Goal: Information Seeking & Learning: Learn about a topic

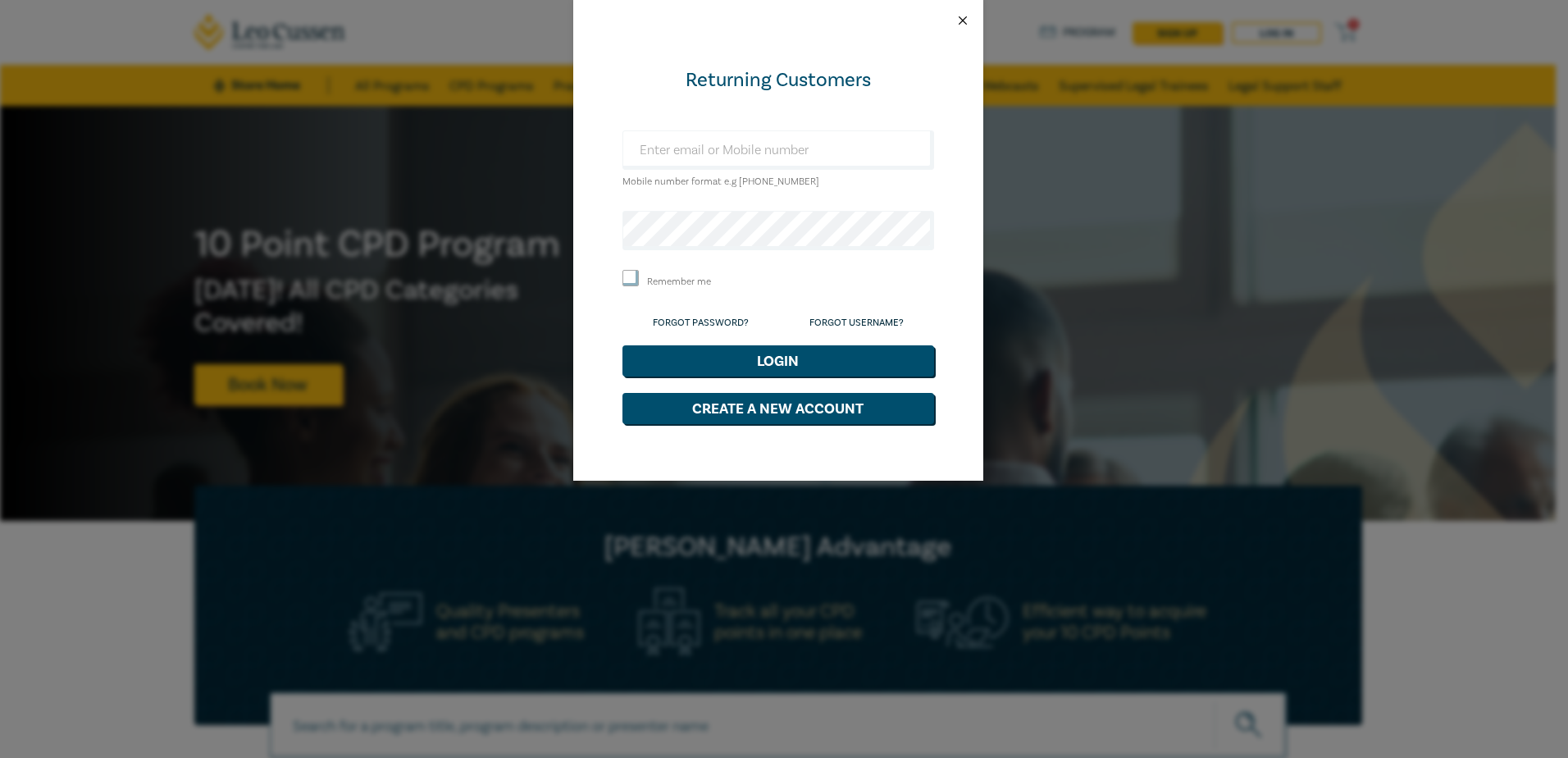
click at [960, 24] on button "Close" at bounding box center [963, 20] width 15 height 15
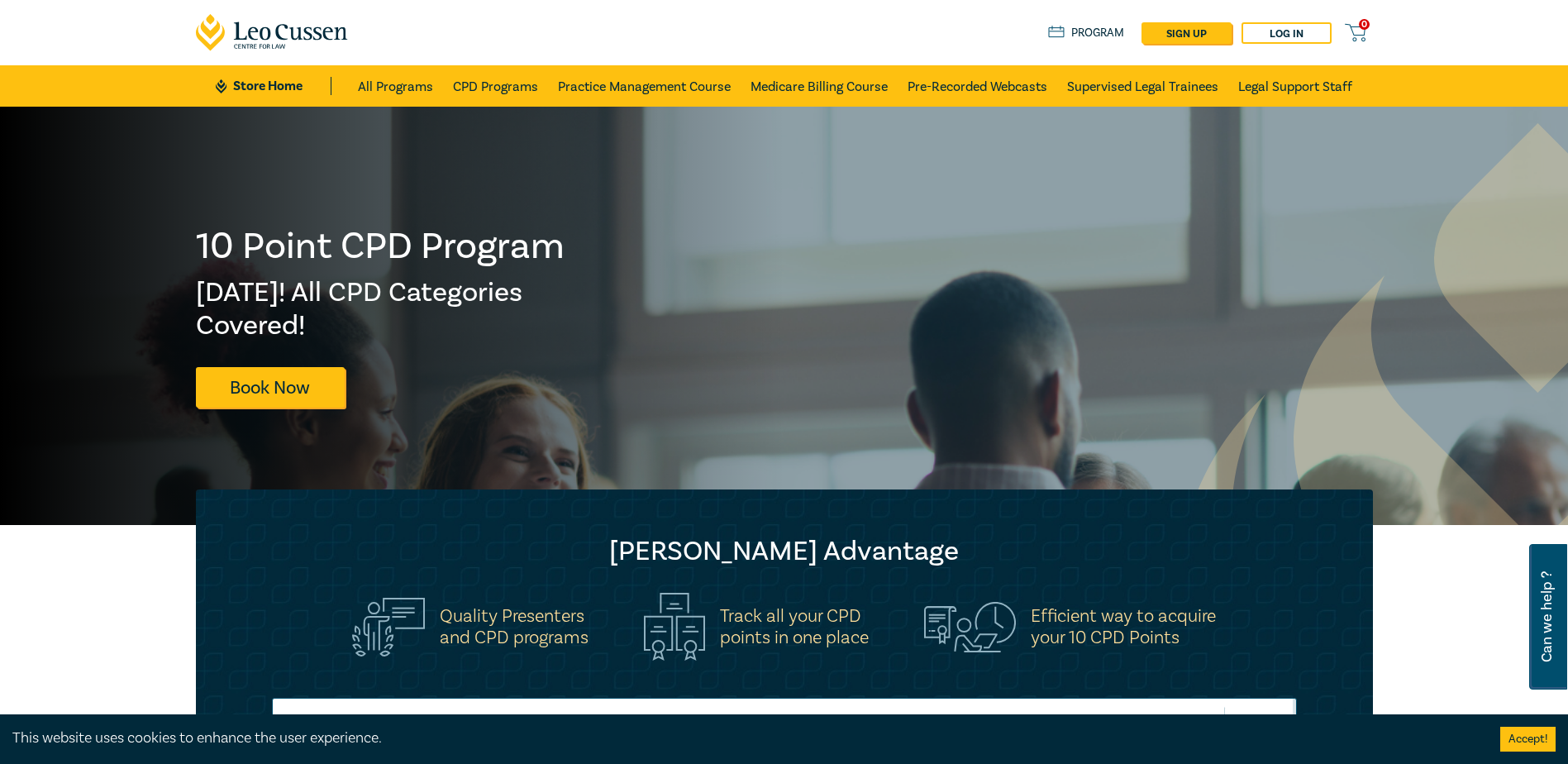
click at [1095, 32] on link "Program" at bounding box center [1086, 33] width 76 height 18
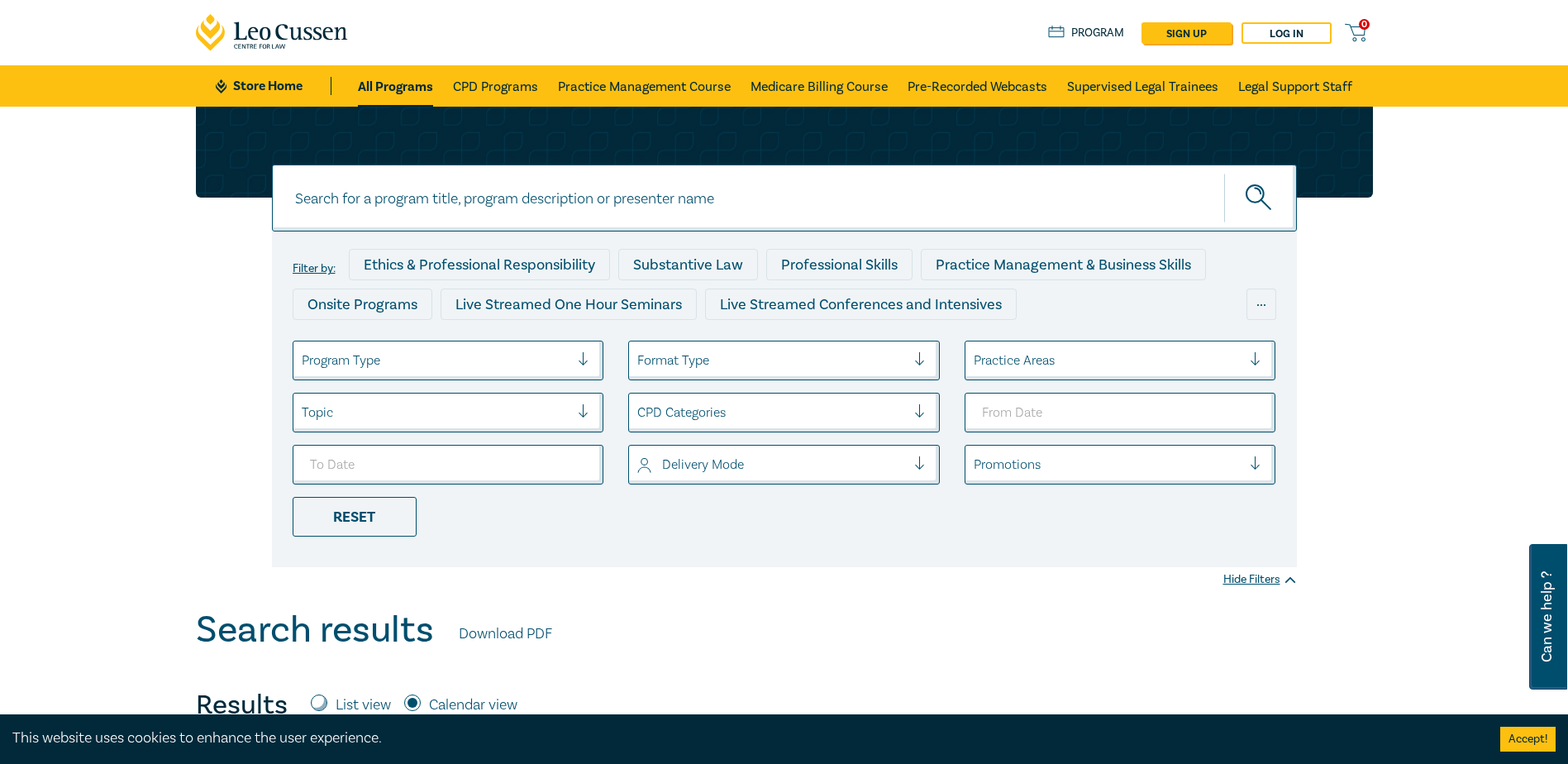
click at [1094, 364] on div at bounding box center [1108, 360] width 269 height 21
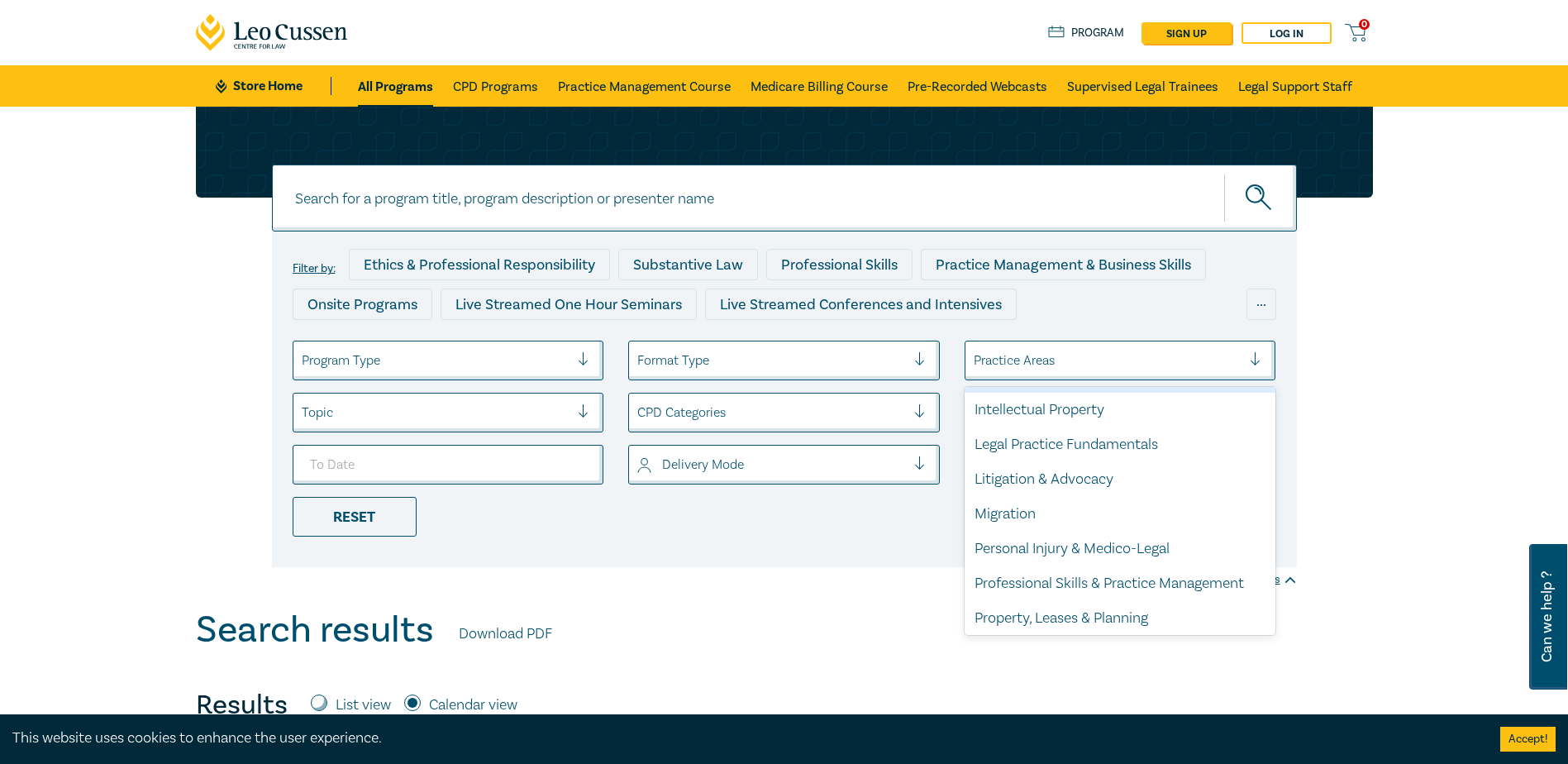
scroll to position [486, 0]
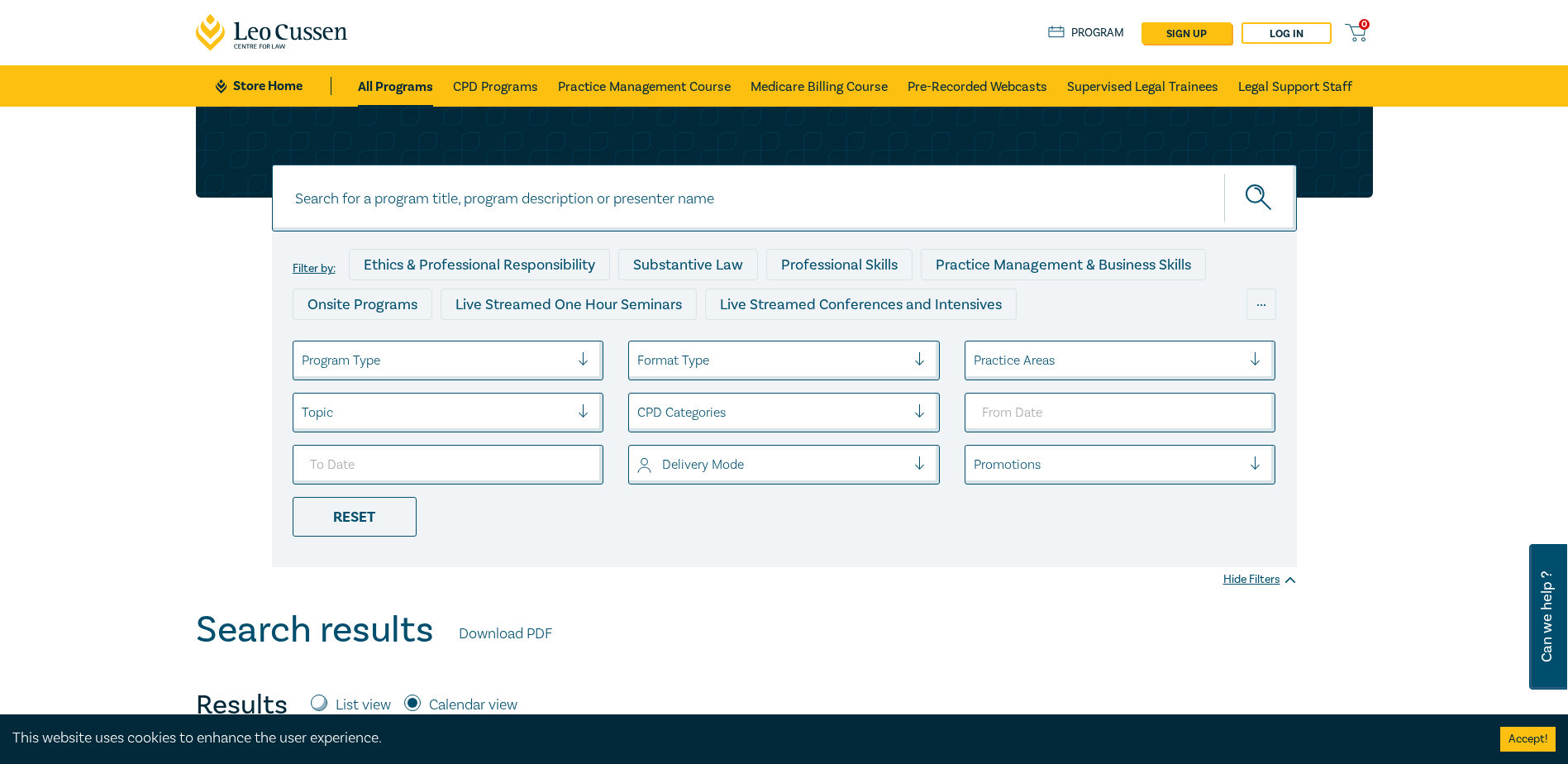
click at [732, 525] on ul "Program Type Format Type Practice Areas Topic CPD Categories Delivery Mode Prom…" at bounding box center [785, 439] width 1009 height 196
click at [759, 414] on div at bounding box center [772, 412] width 269 height 21
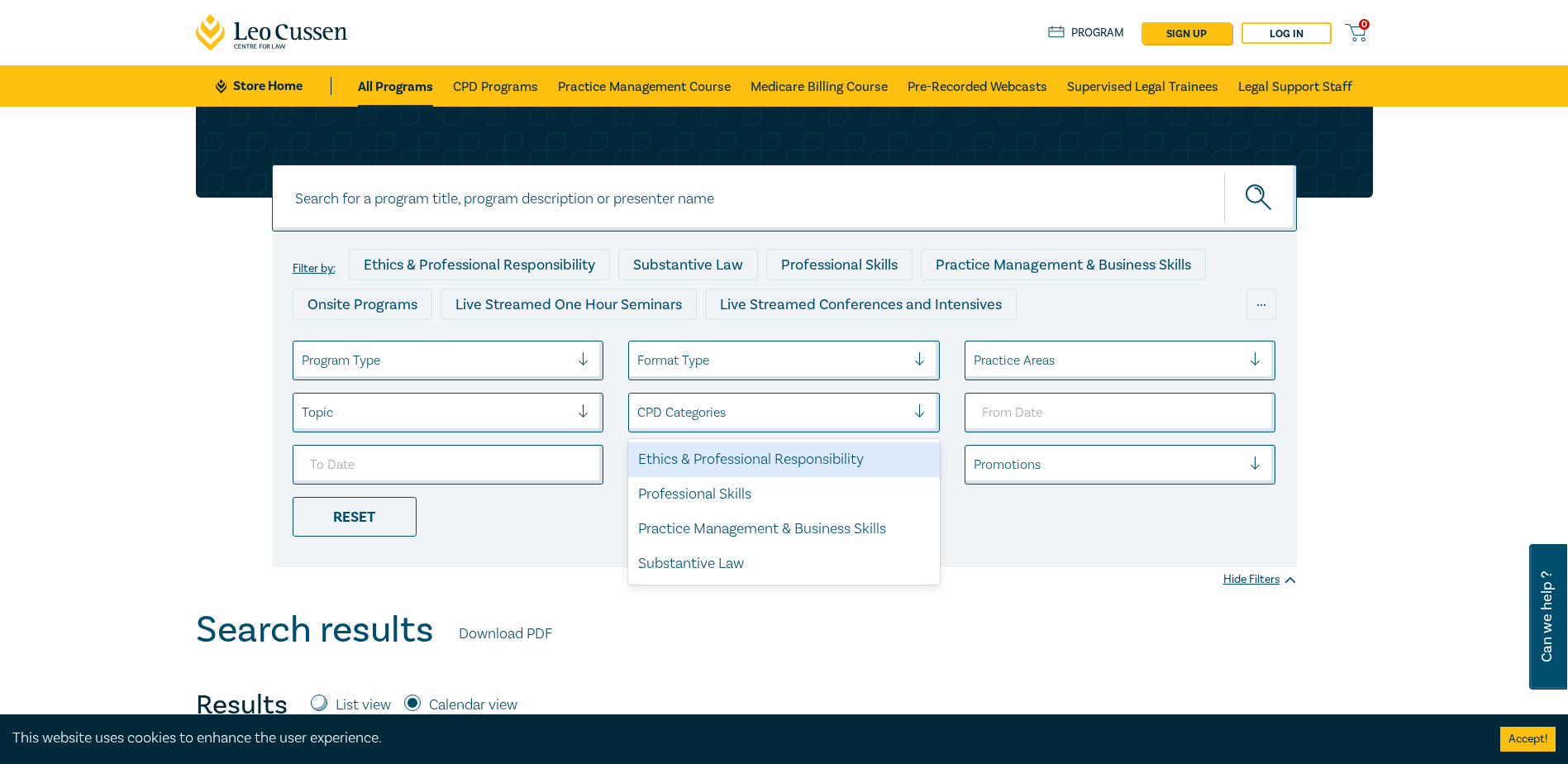
click at [759, 414] on div at bounding box center [772, 412] width 269 height 21
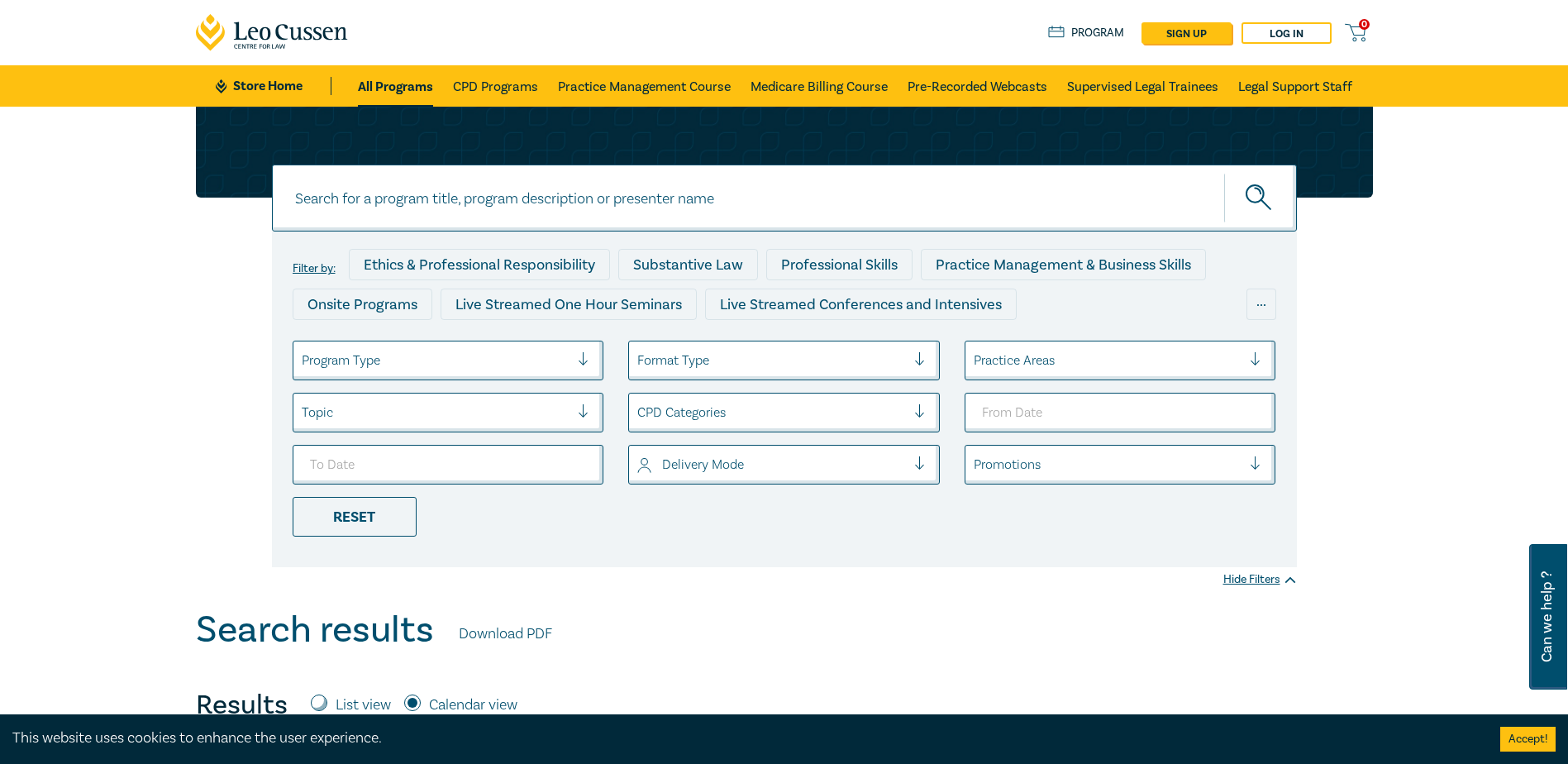
click at [504, 360] on div at bounding box center [436, 360] width 269 height 21
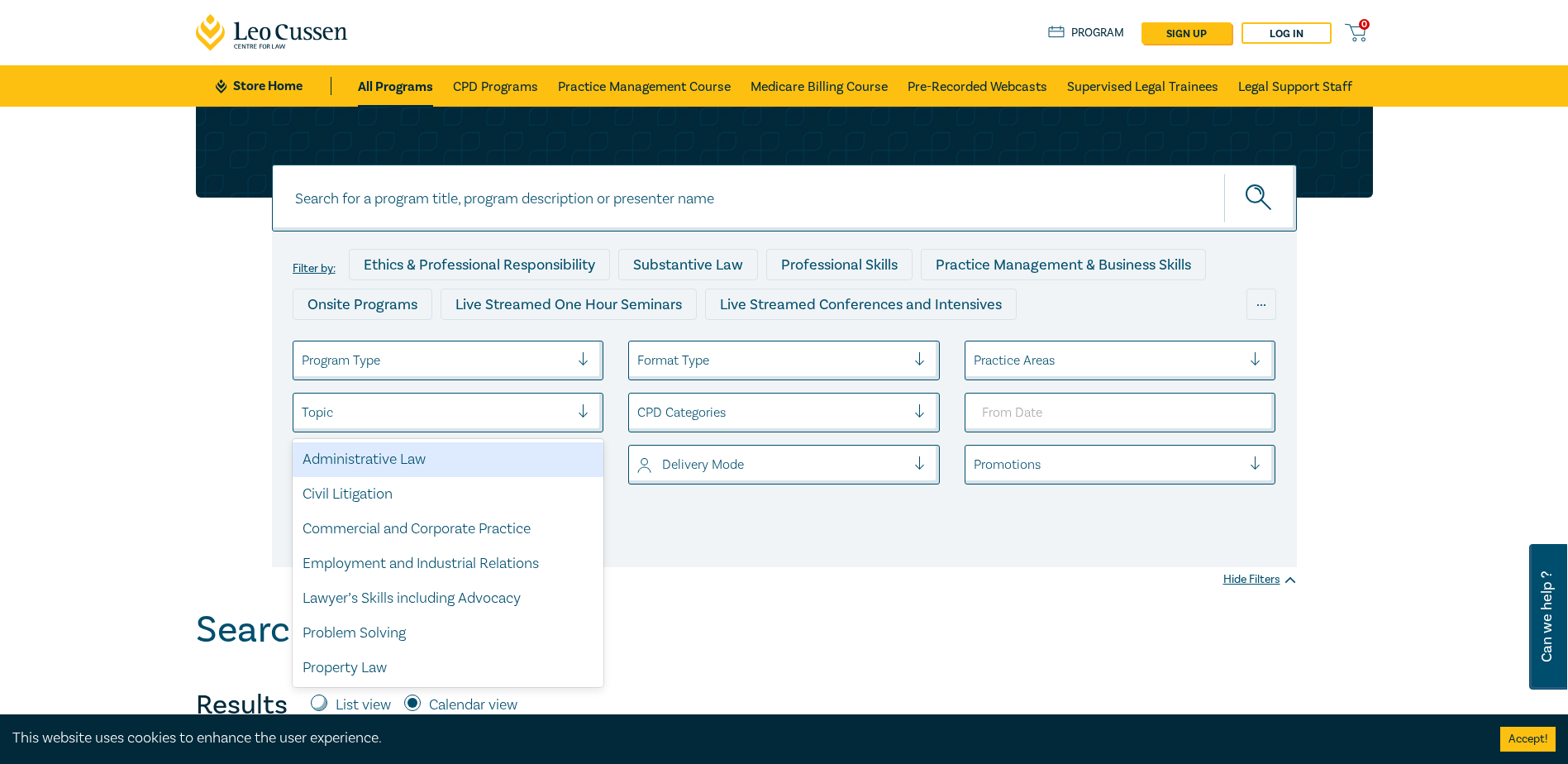
click at [497, 416] on div at bounding box center [436, 412] width 269 height 21
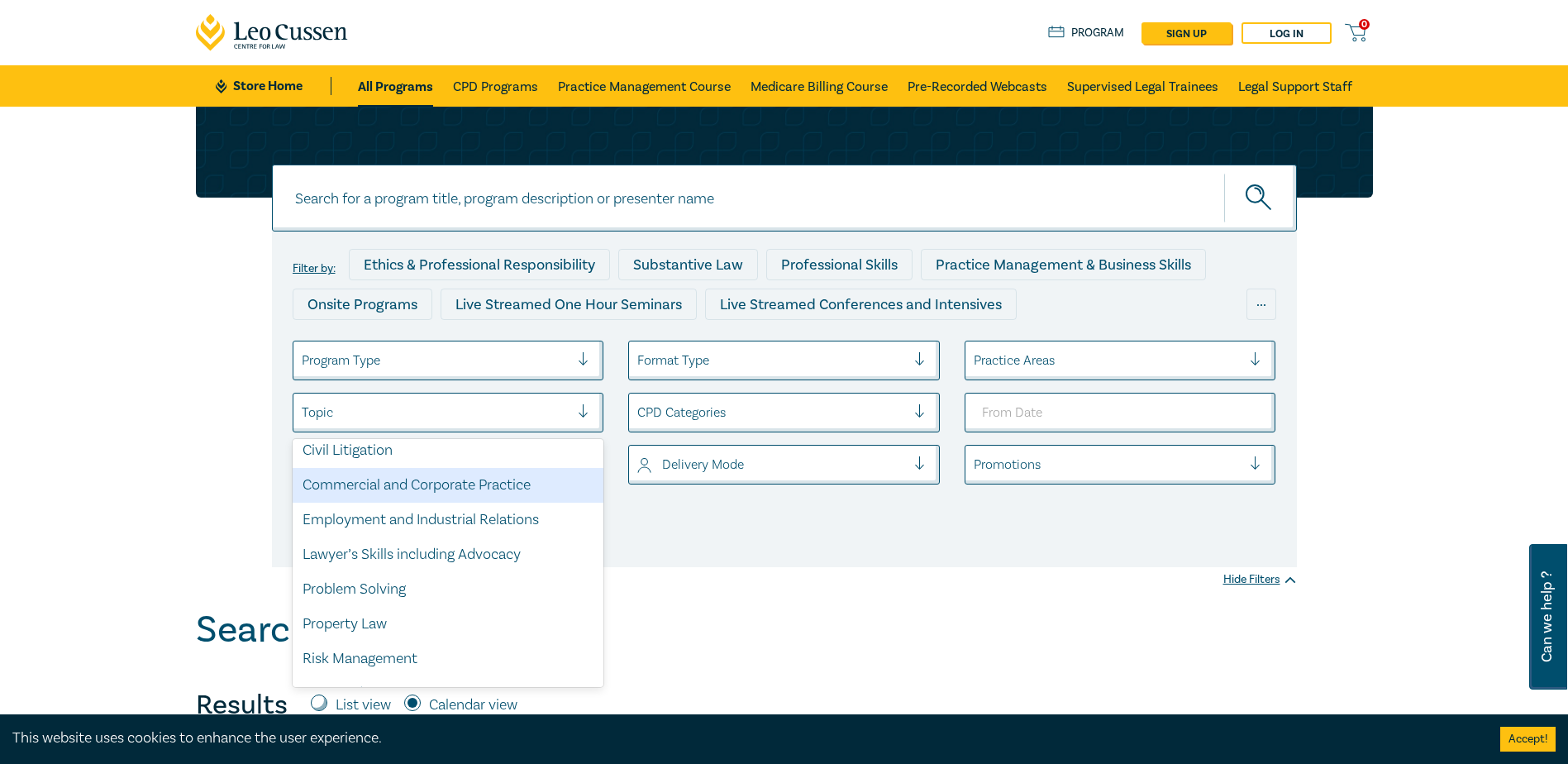
scroll to position [0, 0]
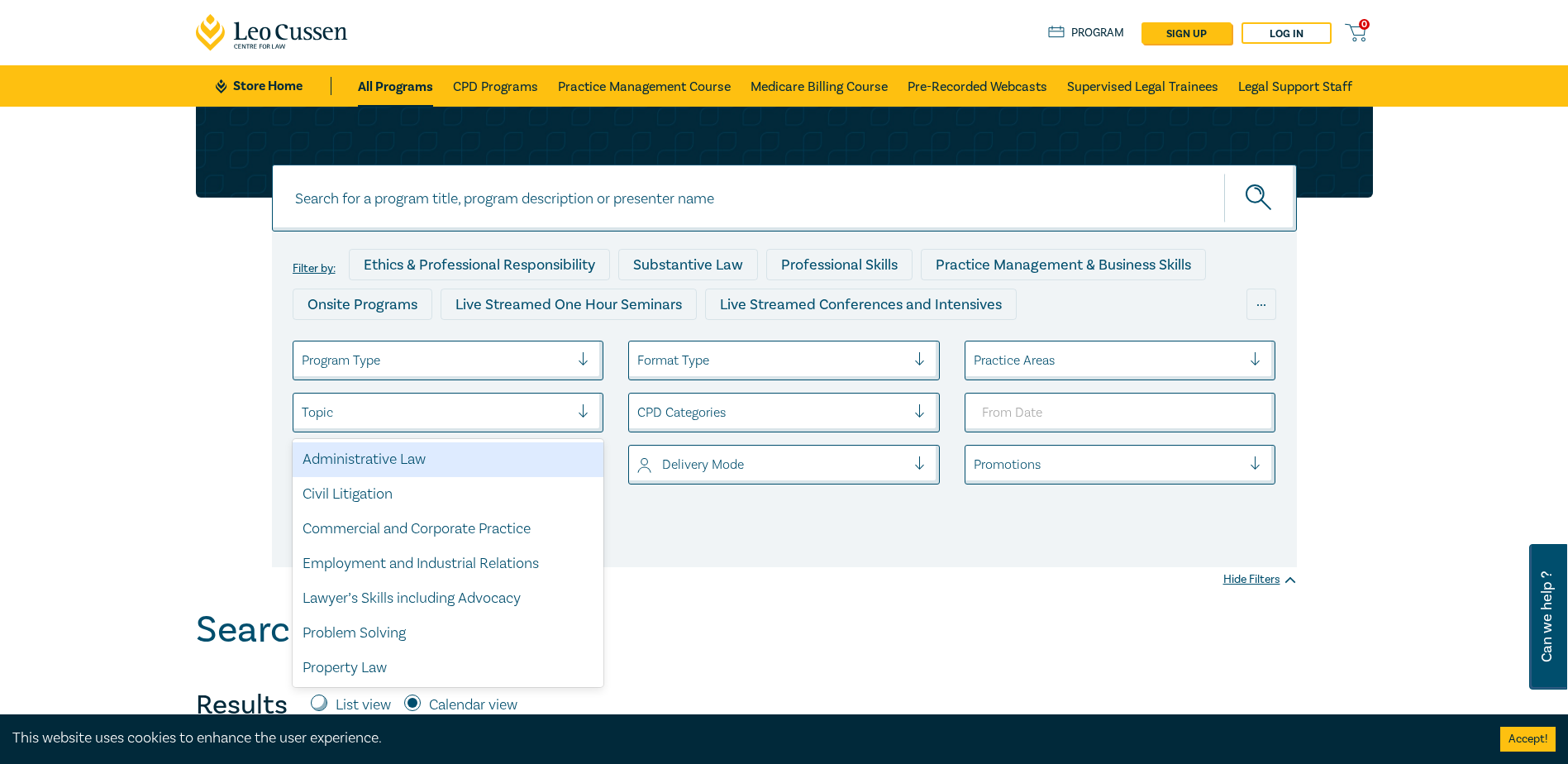
click at [482, 472] on div "Administrative Law" at bounding box center [448, 460] width 312 height 35
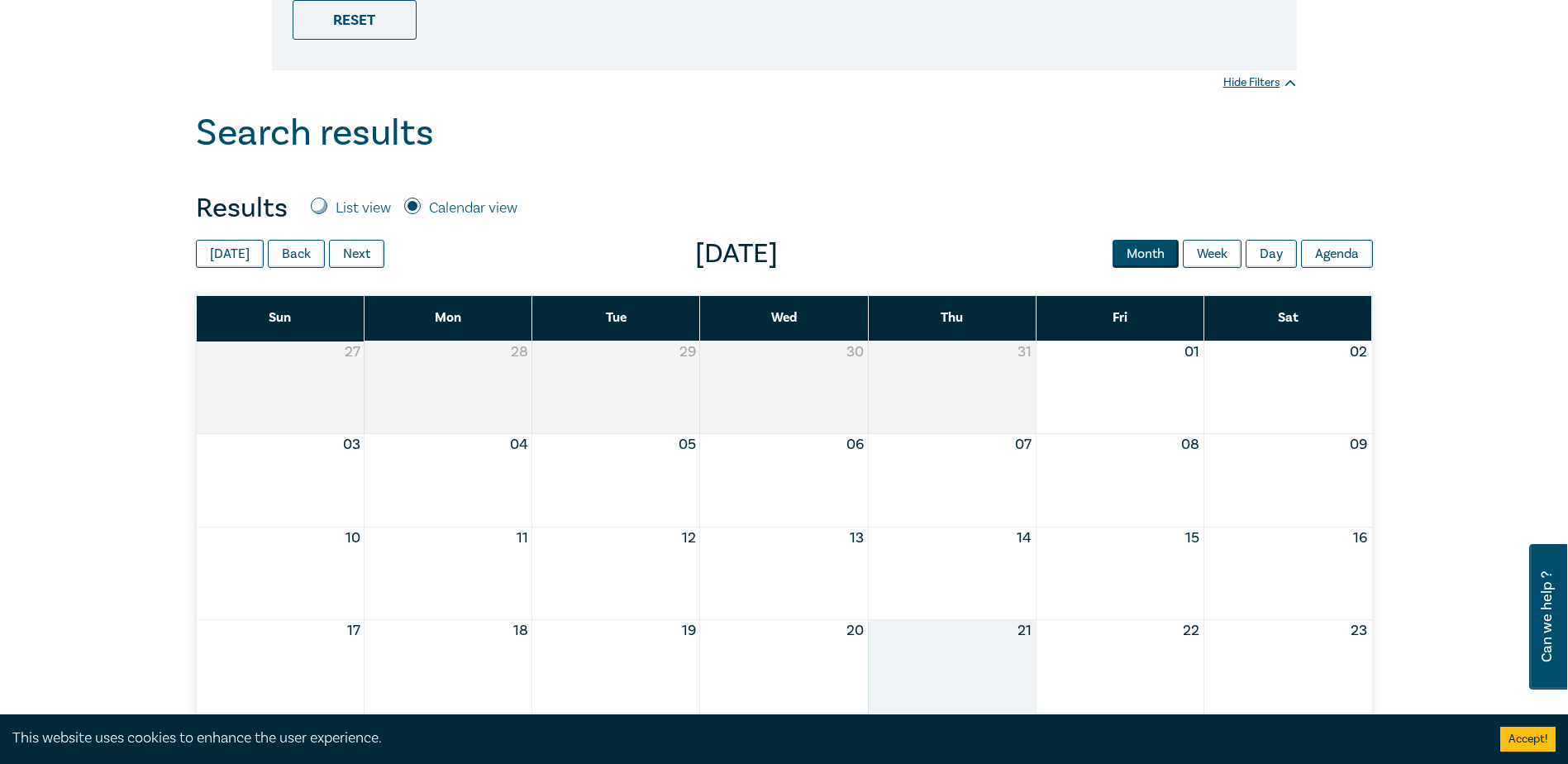
scroll to position [496, 0]
click at [343, 258] on button "Next" at bounding box center [356, 255] width 55 height 28
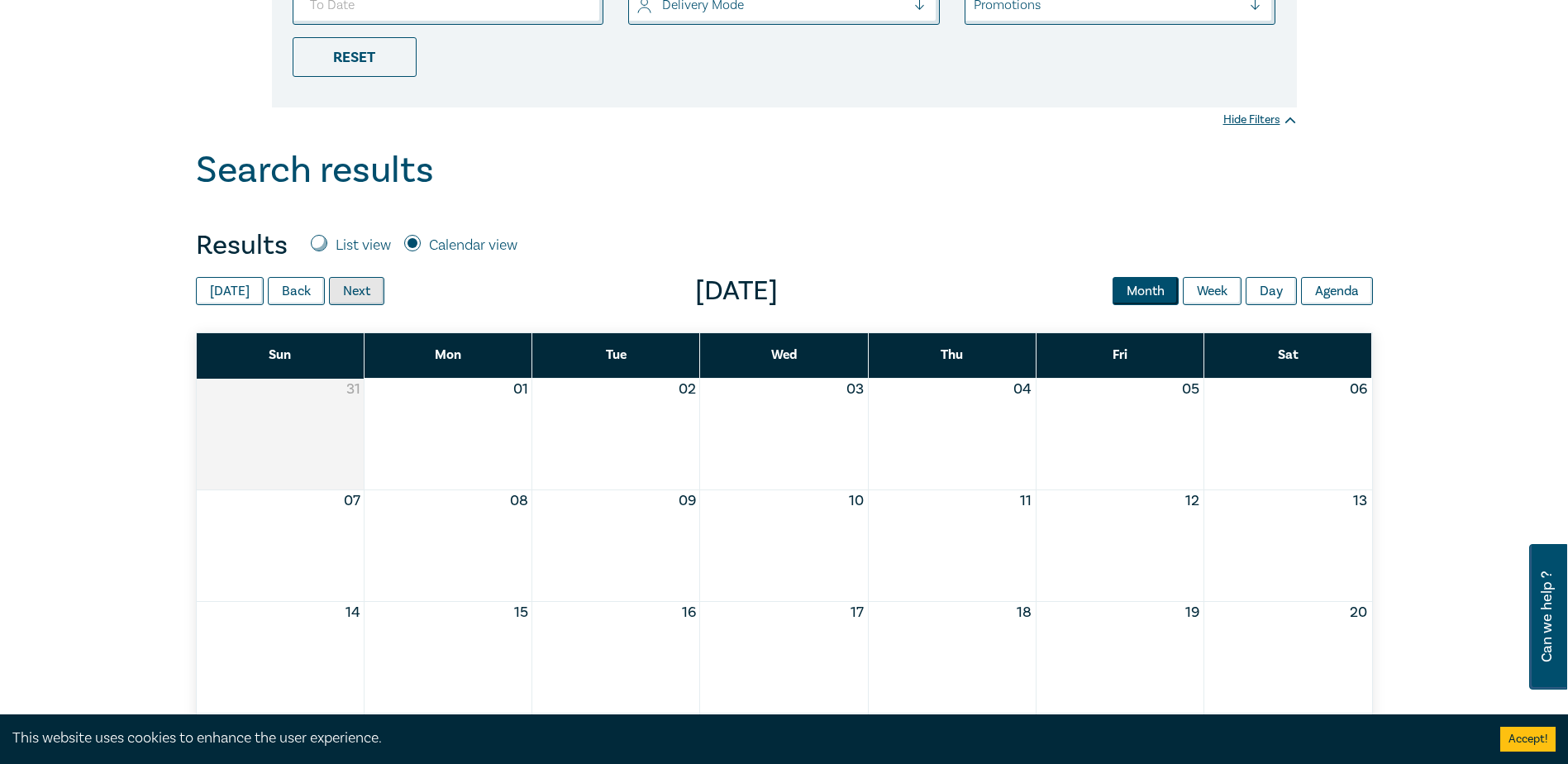
scroll to position [248, 0]
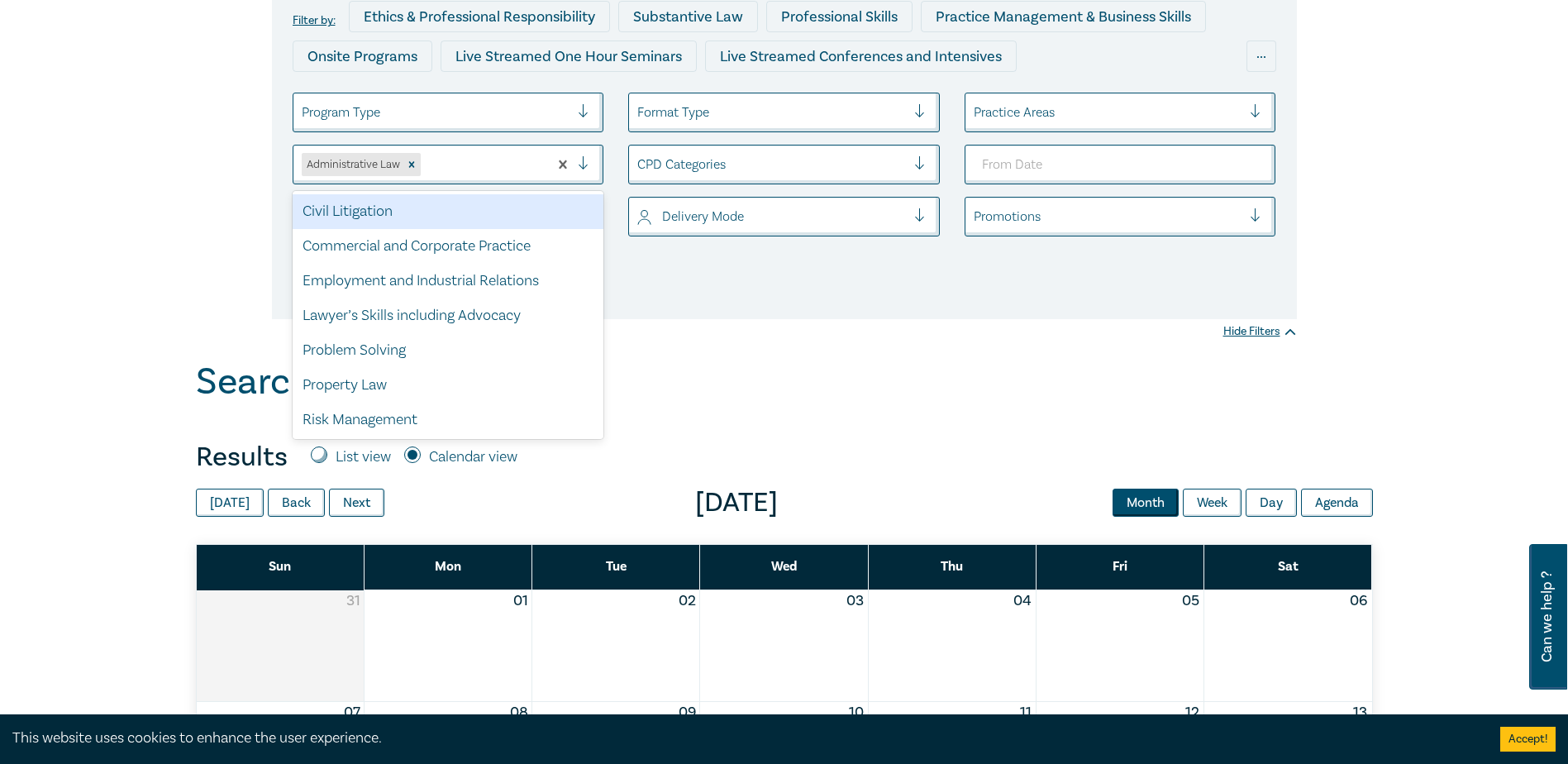
click at [480, 175] on div at bounding box center [483, 164] width 117 height 21
click at [414, 168] on icon "Remove Administrative Law" at bounding box center [411, 164] width 6 height 6
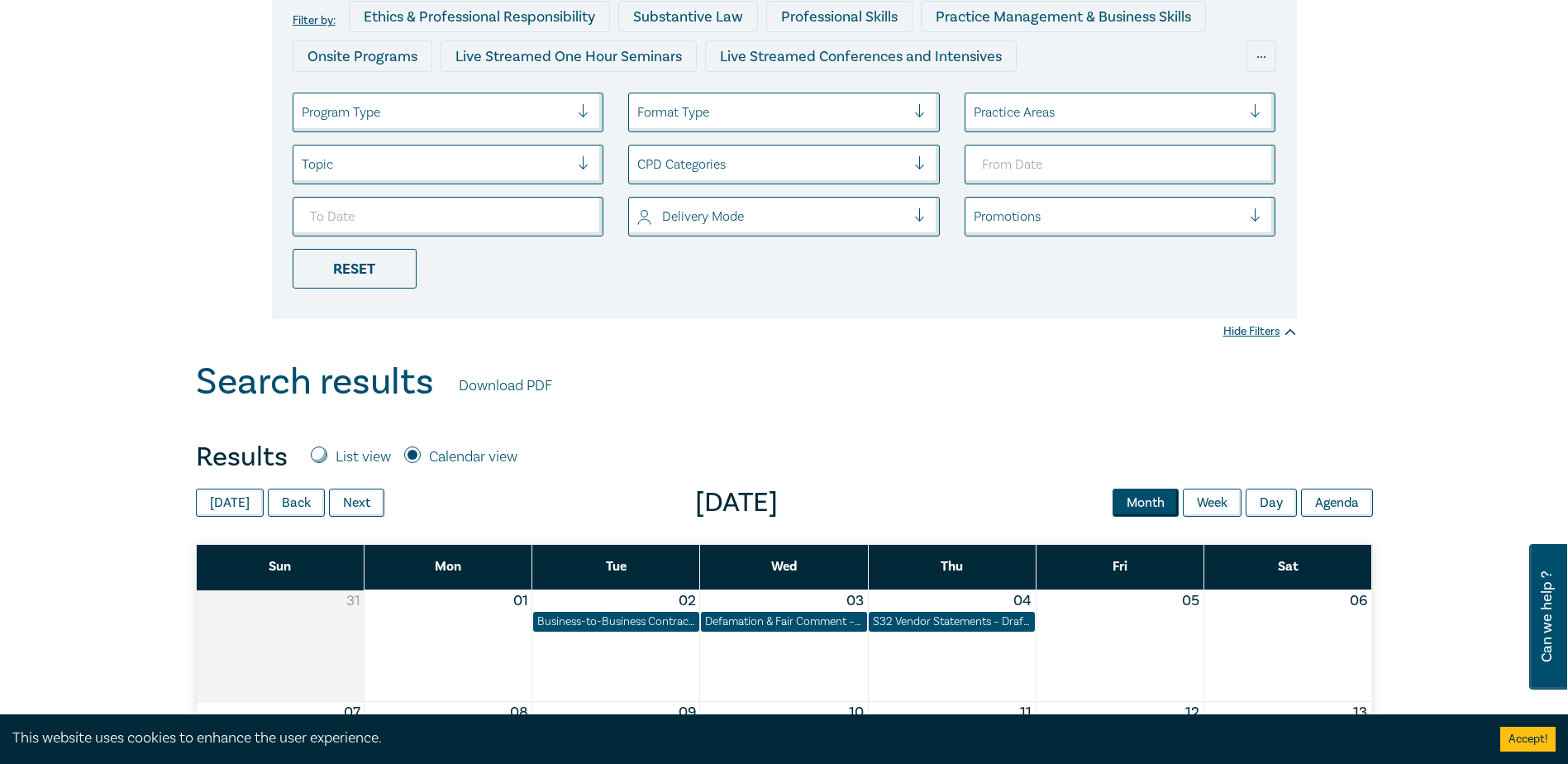
click at [755, 346] on div "Filter by: Ethics & Professional Responsibility Substantive Law Professional Sk…" at bounding box center [784, 109] width 1568 height 502
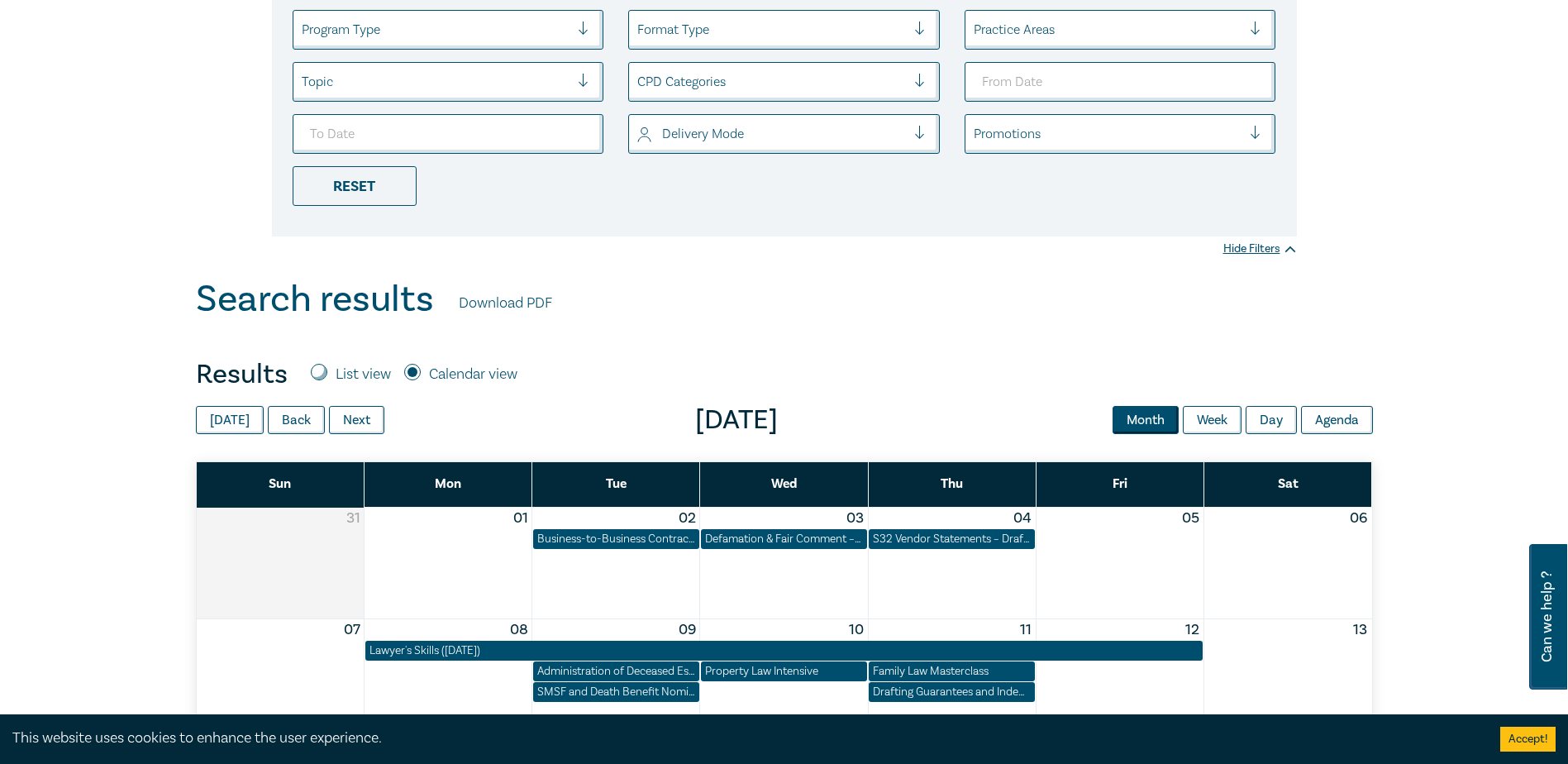
scroll to position [496, 0]
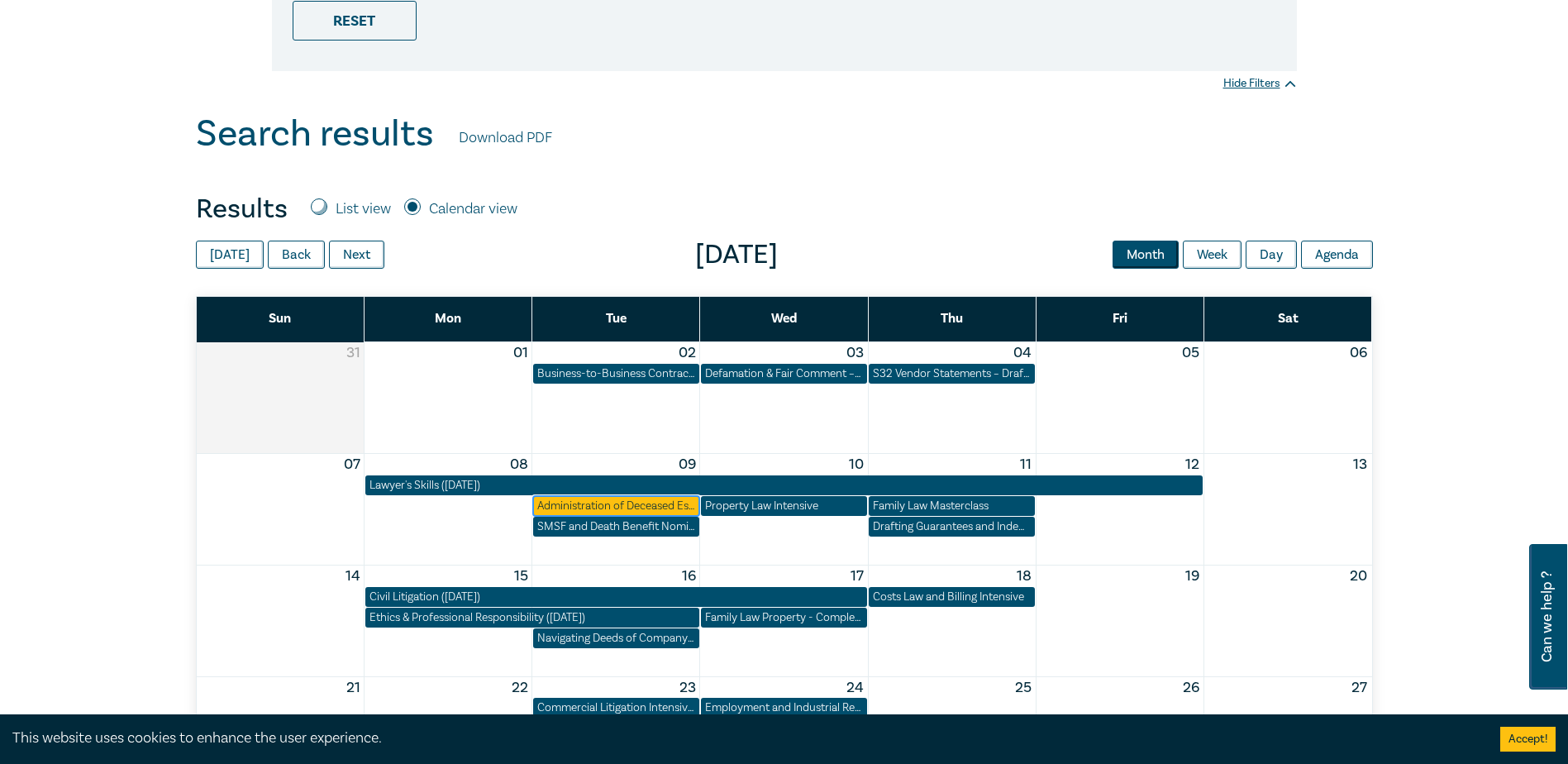
click at [675, 508] on div "Administration of Deceased Estates for Legal Support Staff ([DATE])" at bounding box center [616, 506] width 158 height 17
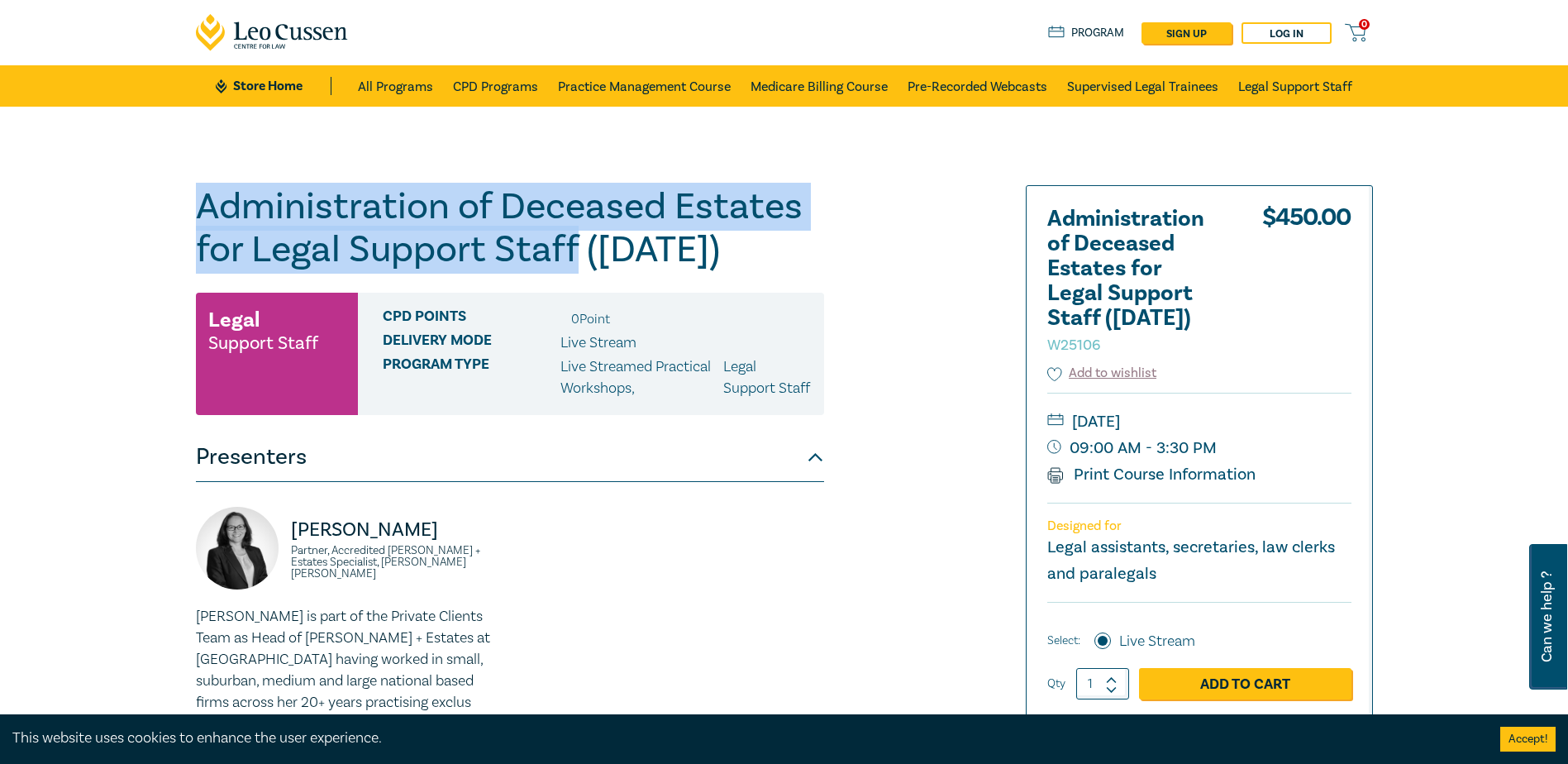
drag, startPoint x: 578, startPoint y: 256, endPoint x: 192, endPoint y: 215, distance: 388.2
click at [192, 215] on div "Administration of Deceased Estates for Legal Support Staff ([DATE]) W25106 Lega…" at bounding box center [585, 599] width 798 height 827
copy h1 "Administration of Deceased Estates for Legal Support Staff"
